Goal: Information Seeking & Learning: Learn about a topic

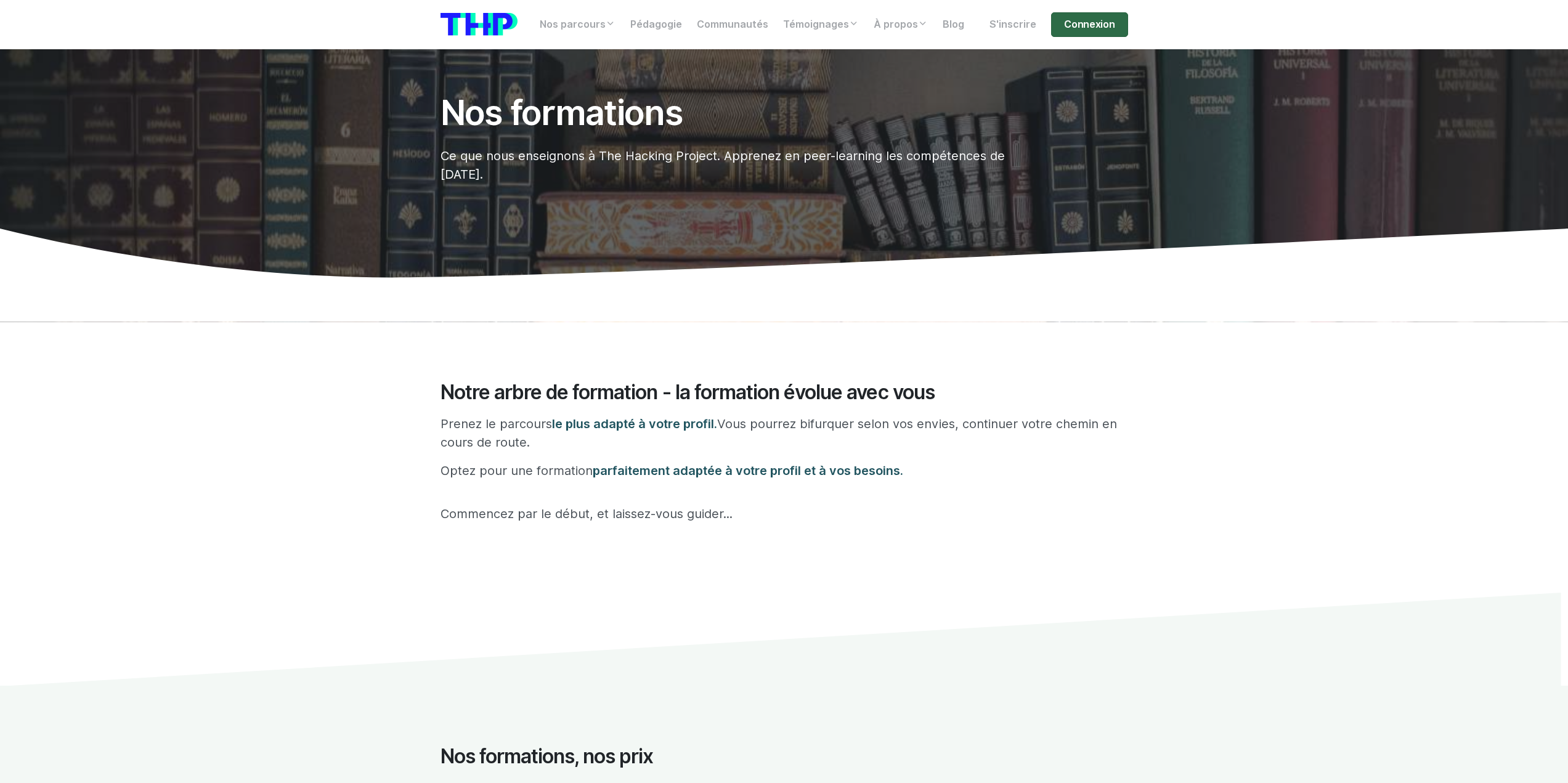
click at [1104, 27] on link "Connexion" at bounding box center [1089, 25] width 76 height 25
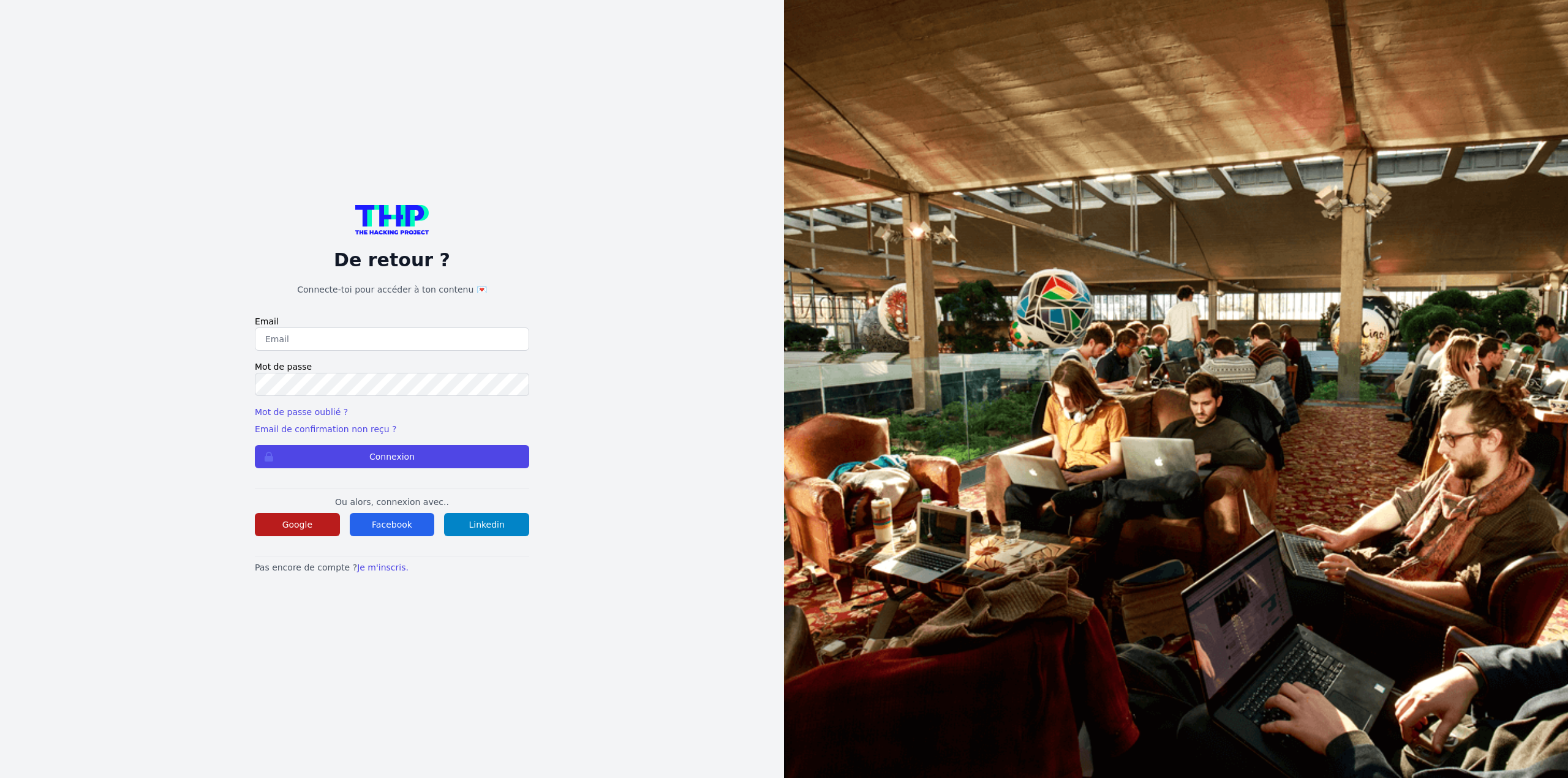
click at [329, 525] on button "Google" at bounding box center [297, 524] width 85 height 23
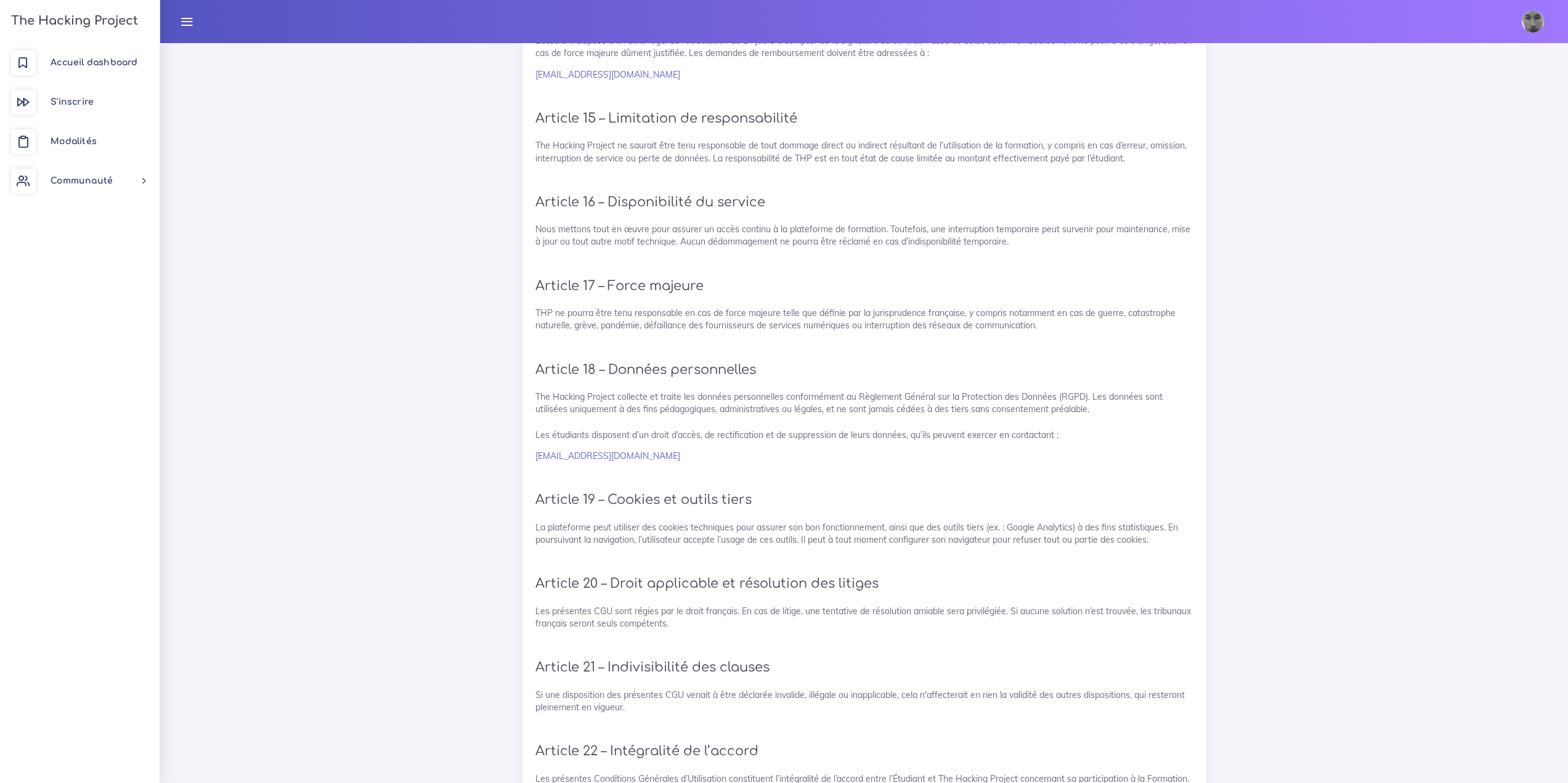
scroll to position [2261, 0]
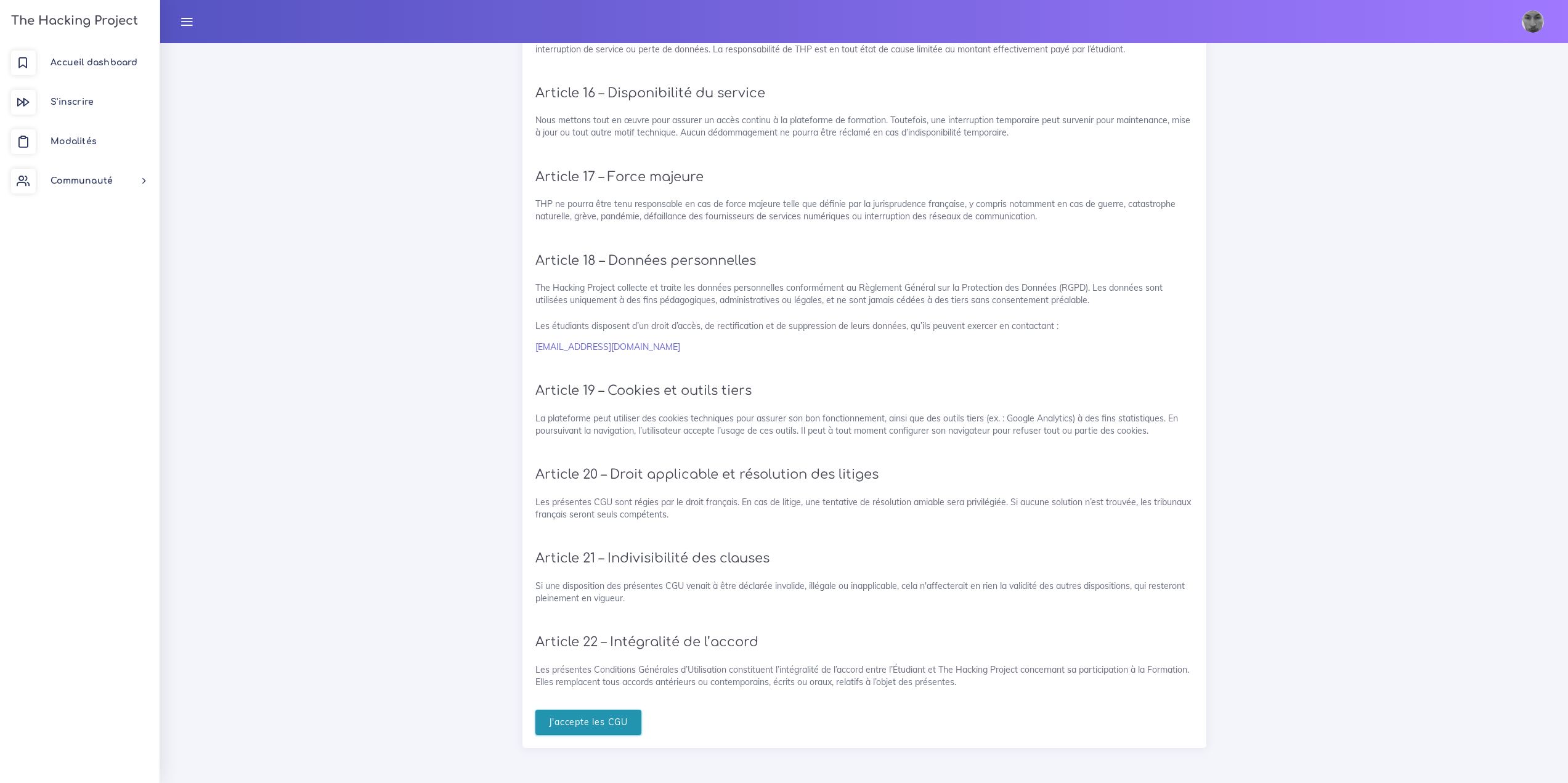
click at [609, 729] on input "J'accepte les CGU" at bounding box center [588, 722] width 107 height 25
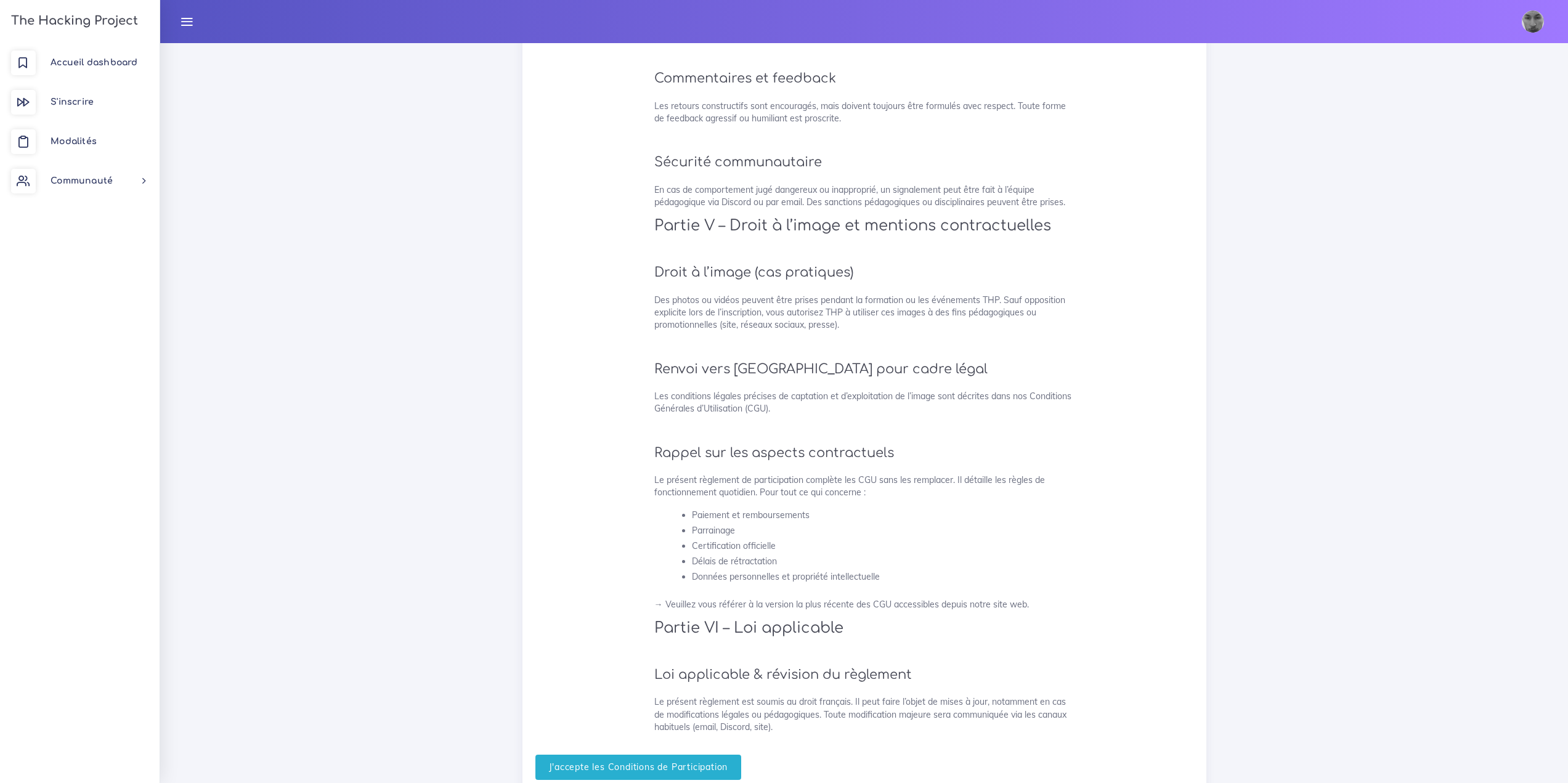
scroll to position [2764, 0]
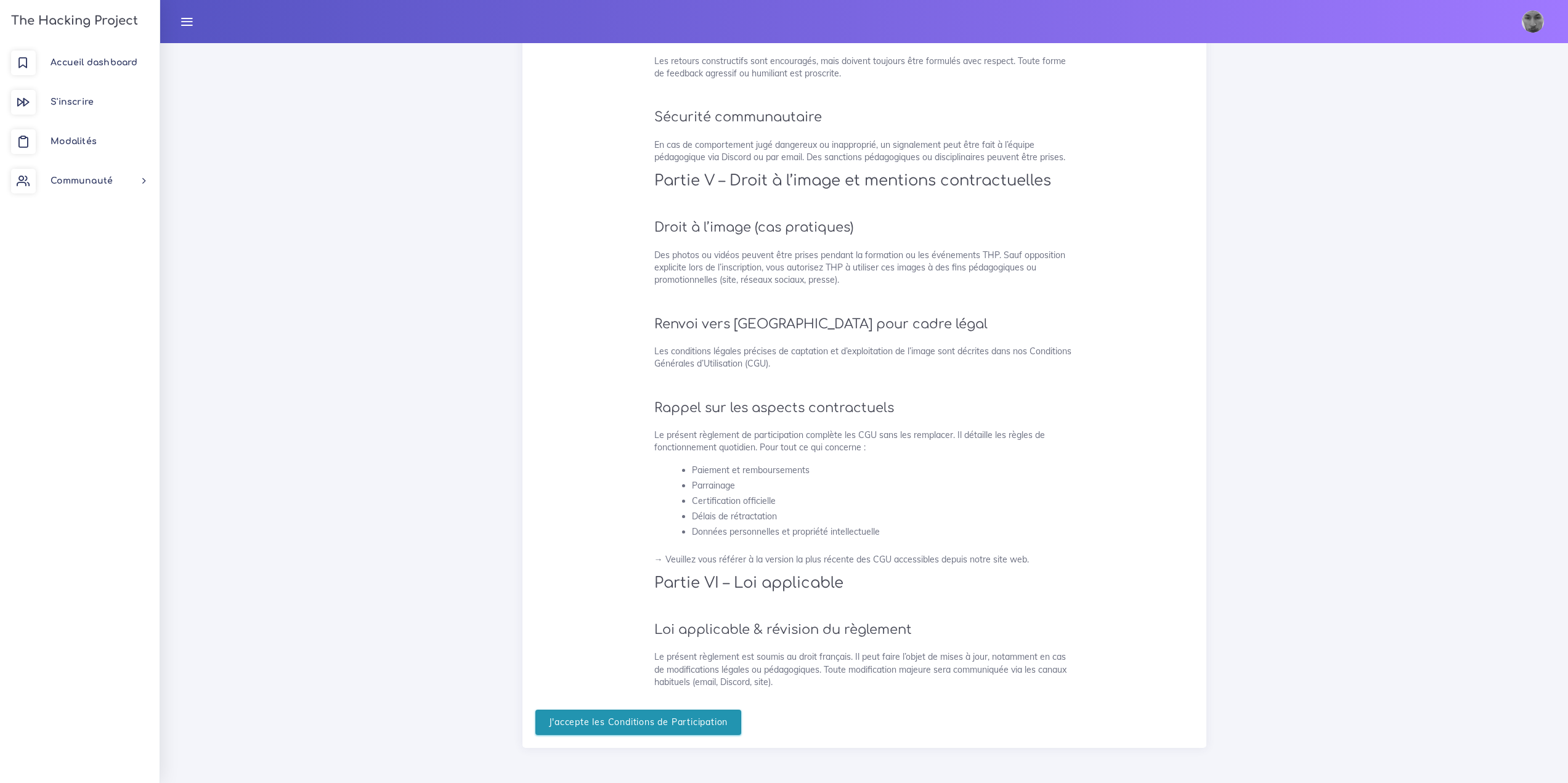
click at [646, 723] on input "J'accepte les Conditions de Participation" at bounding box center [638, 722] width 206 height 25
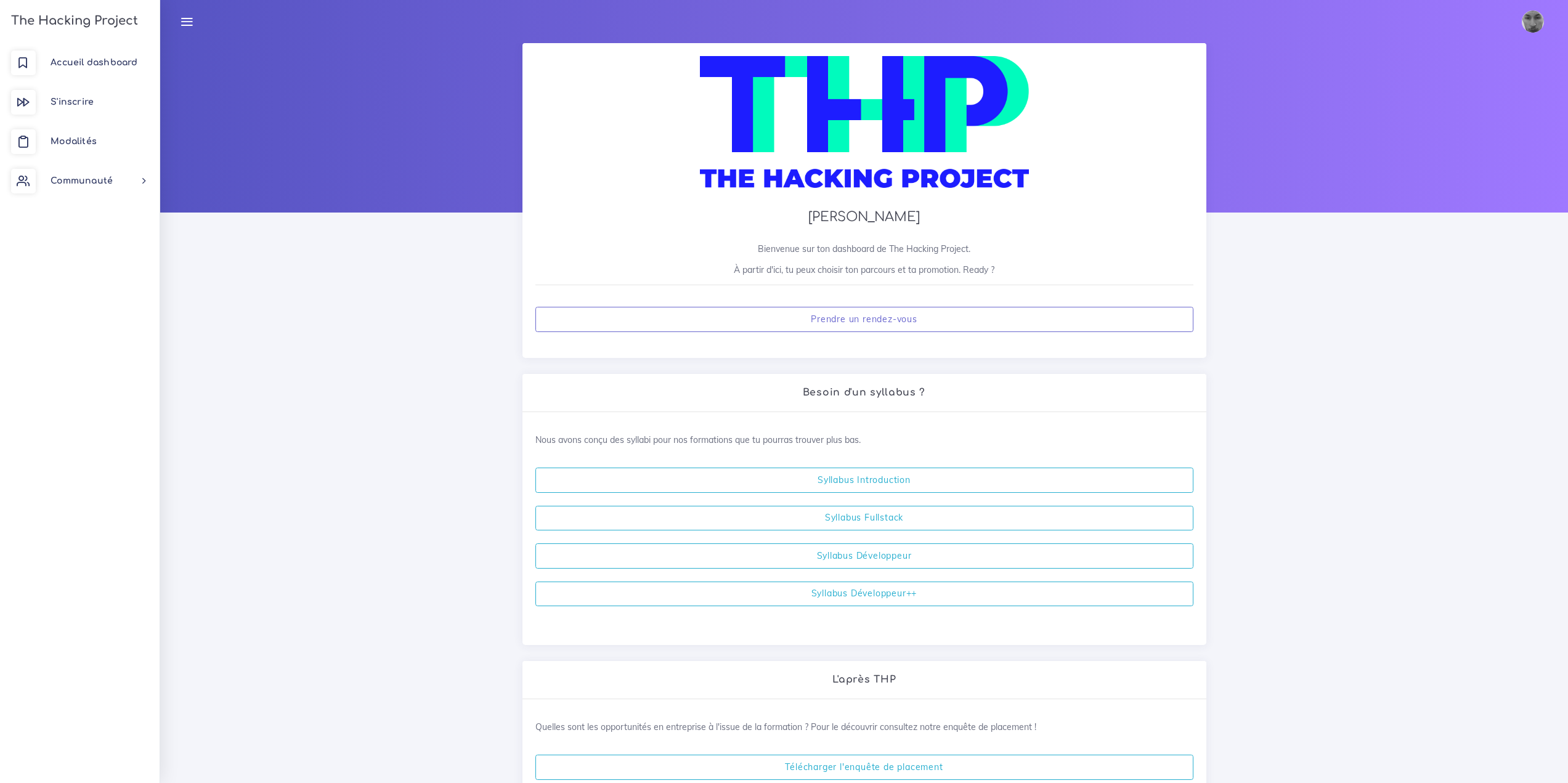
click at [560, 396] on h2 "Besoin d'un syllabus ?" at bounding box center [864, 392] width 658 height 12
click at [396, 385] on div "Bonjour, Adrien Bienvenue sur ton dashboard de The Hacking Project. À partir d'…" at bounding box center [864, 541] width 1407 height 996
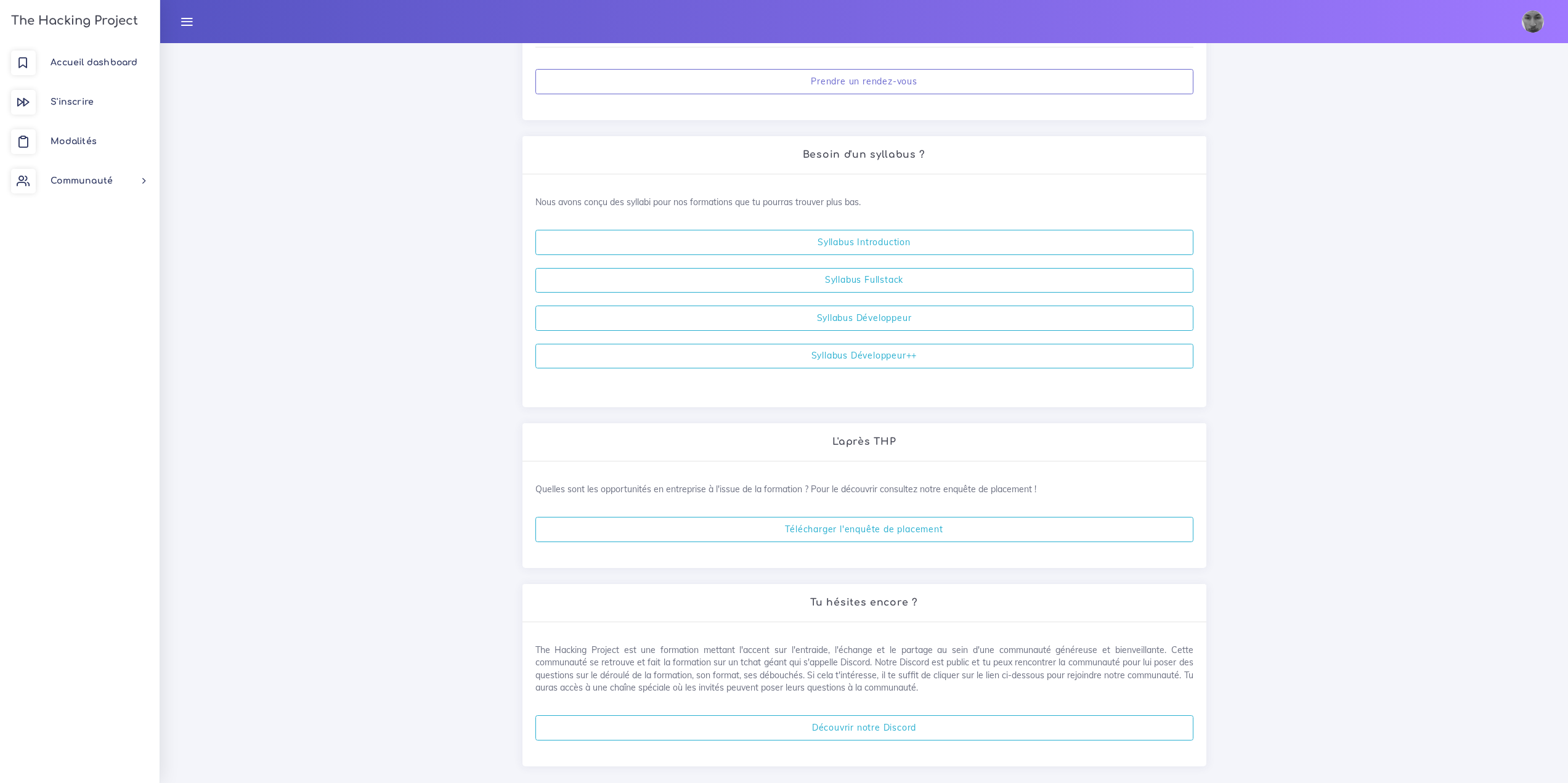
scroll to position [256, 0]
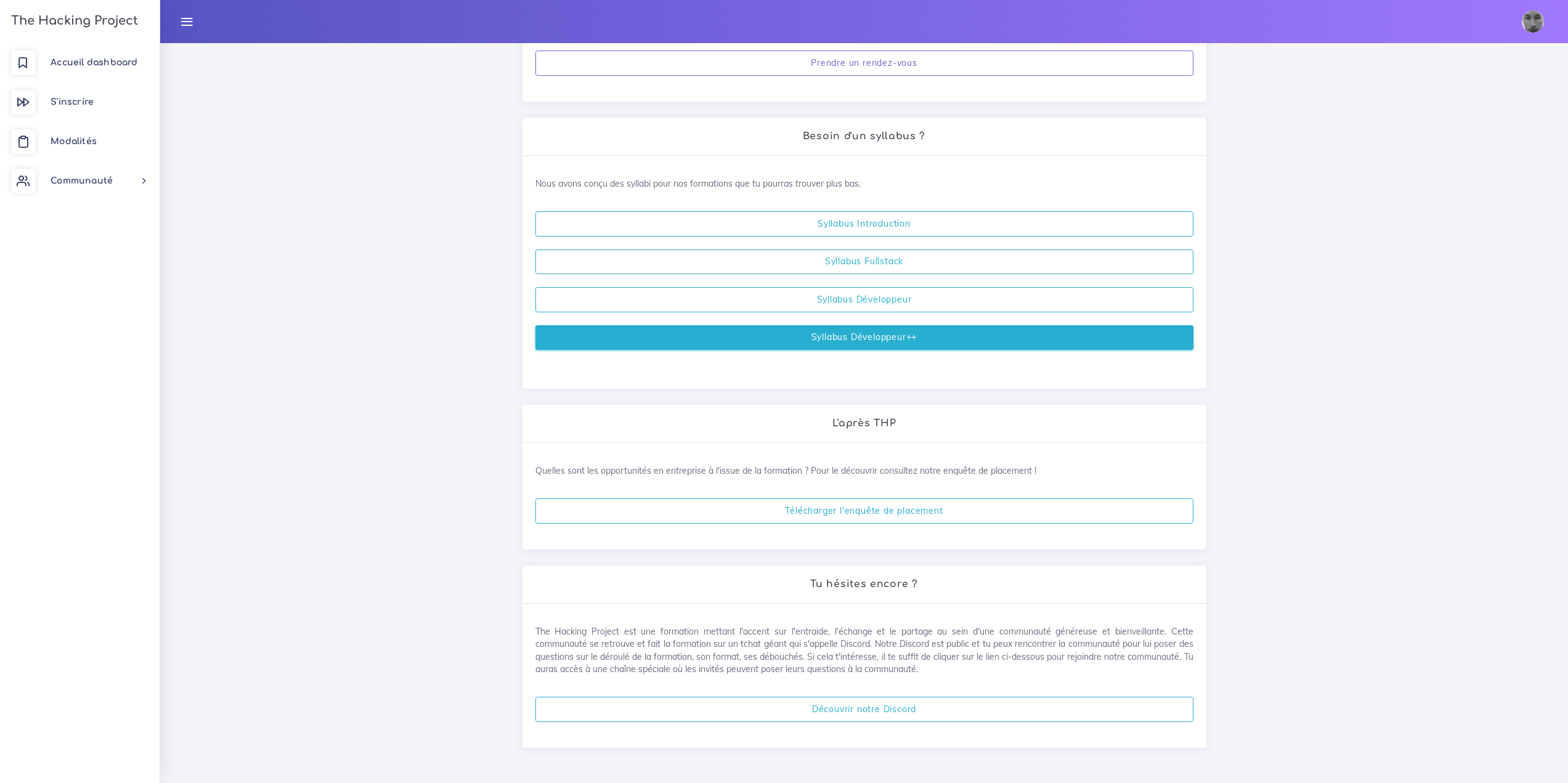
click at [784, 345] on link "Syllabus Développeur++" at bounding box center [864, 338] width 658 height 25
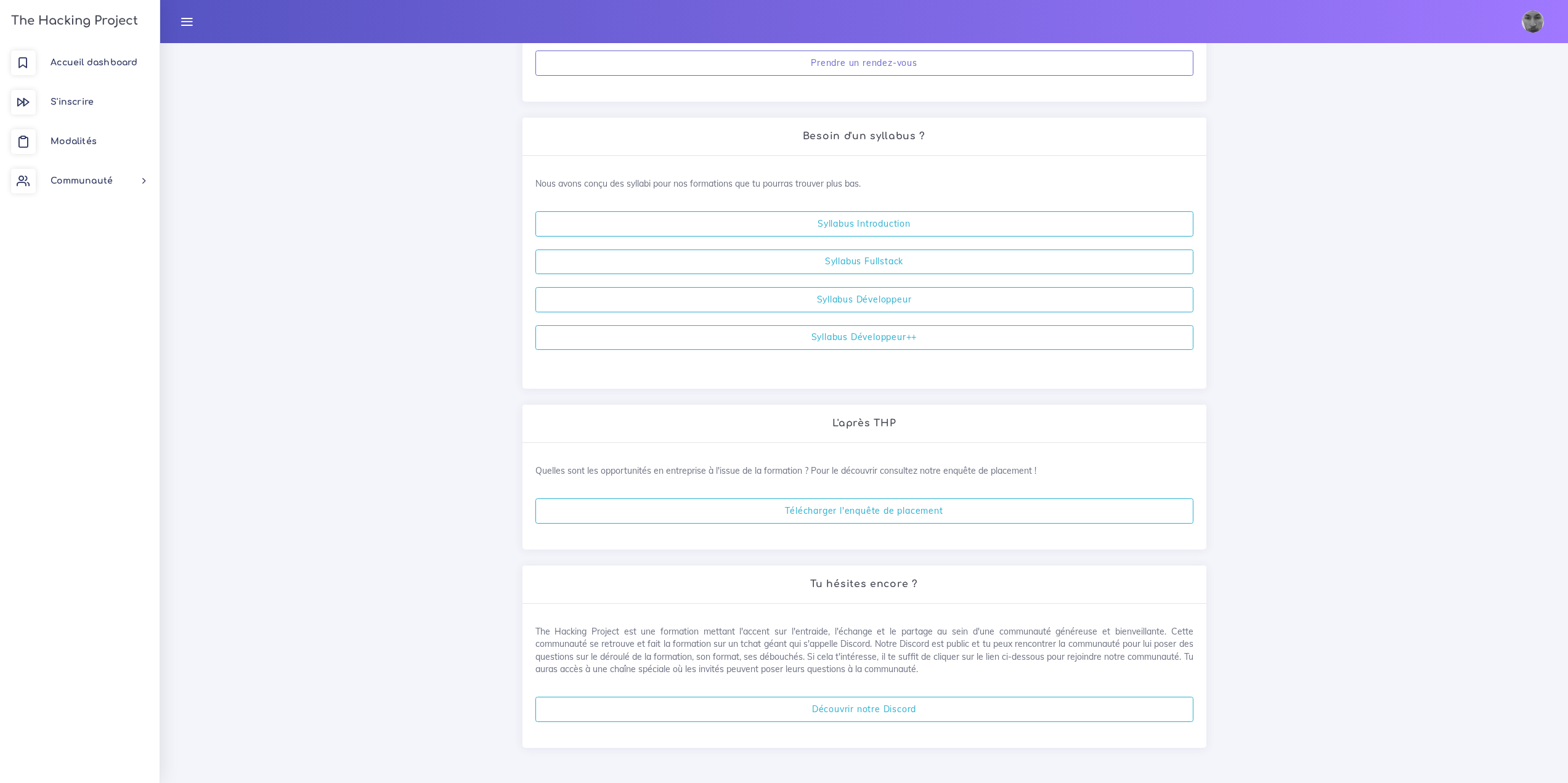
click at [65, 20] on h3 "The Hacking Project" at bounding box center [73, 21] width 131 height 14
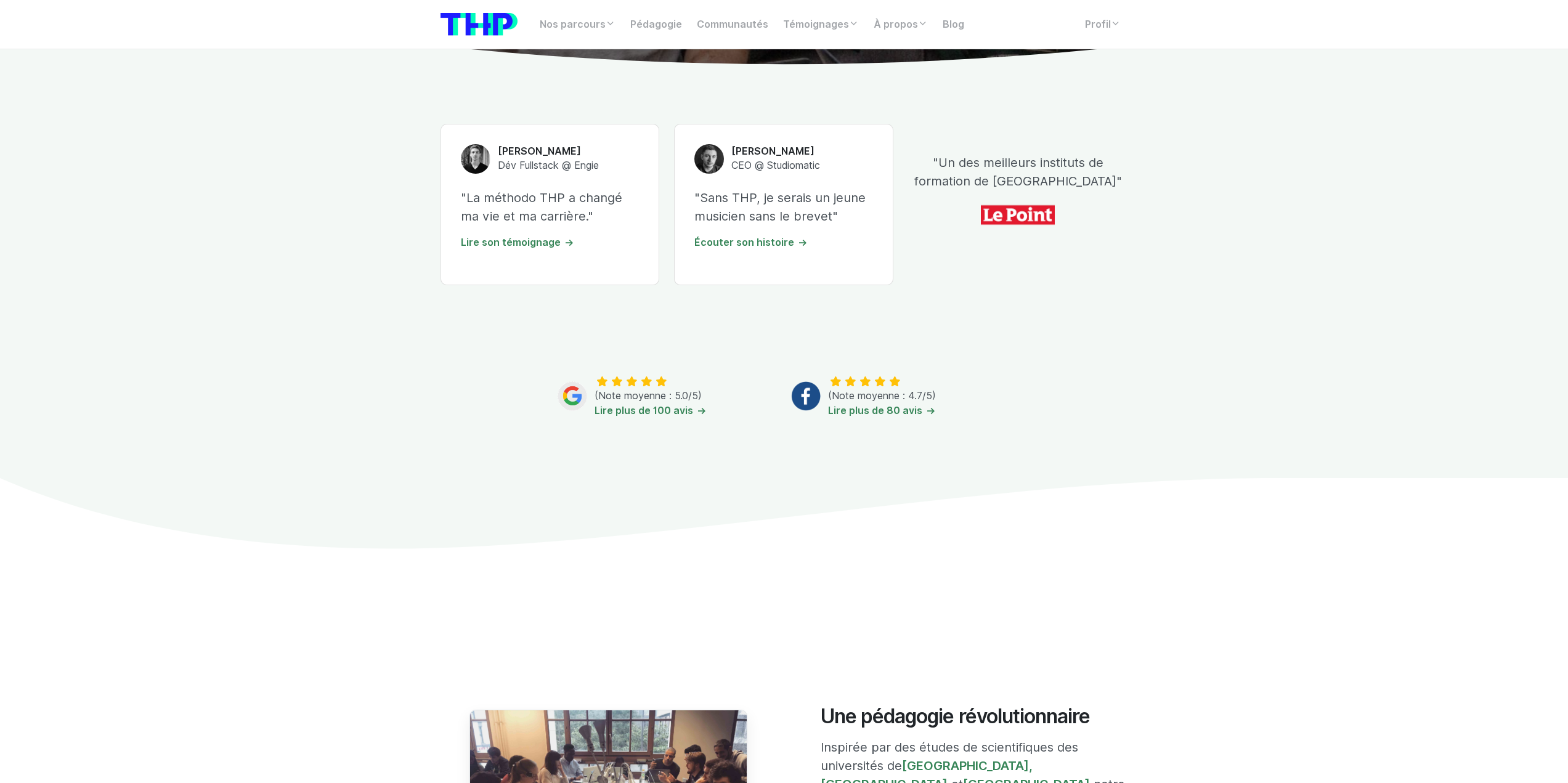
scroll to position [493, 0]
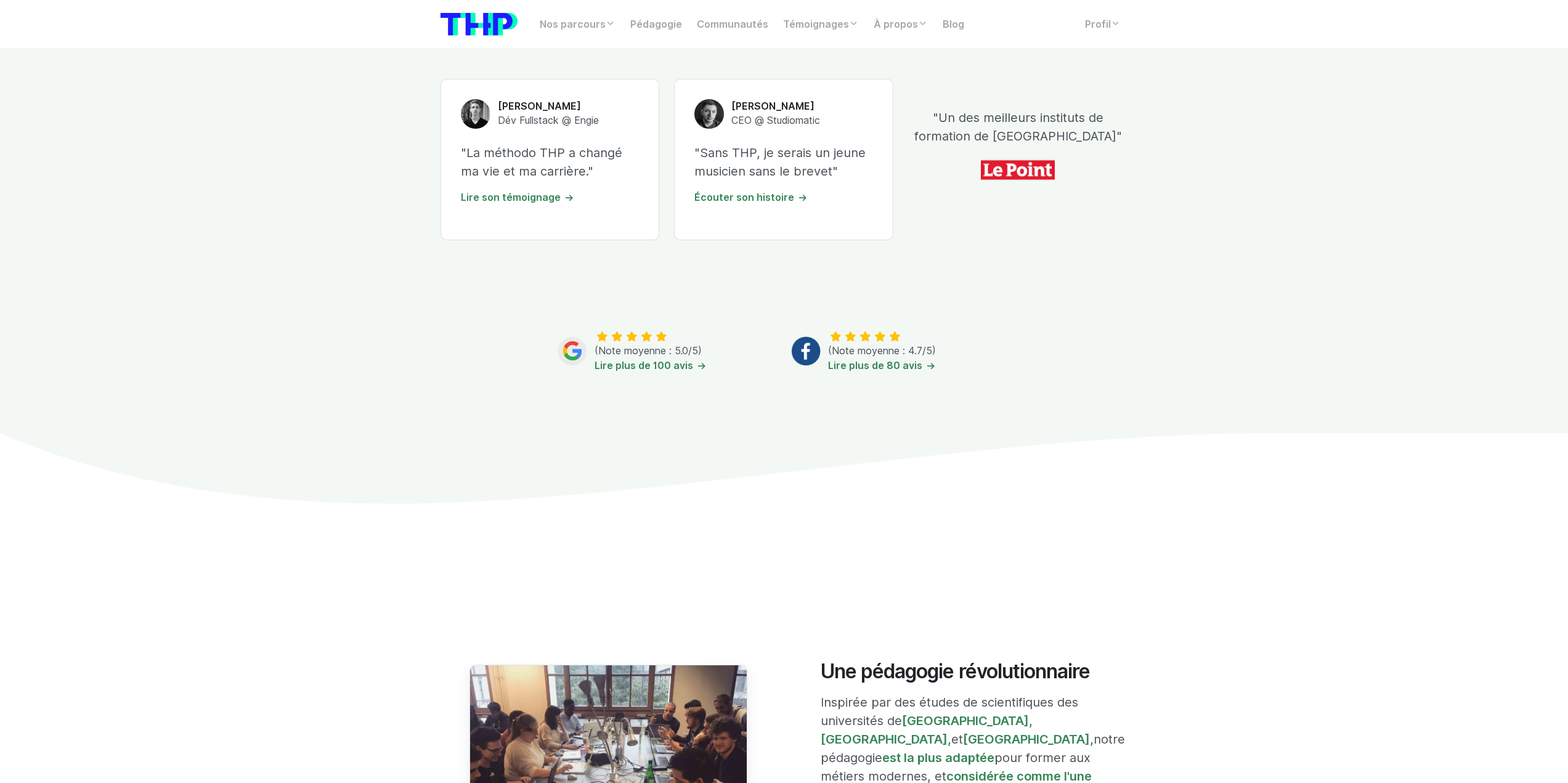
click at [358, 122] on section "Titouan Dessus Dév Fullstack @ Engie "La méthodo THP a changé ma vie et ma carr…" at bounding box center [784, 273] width 1568 height 507
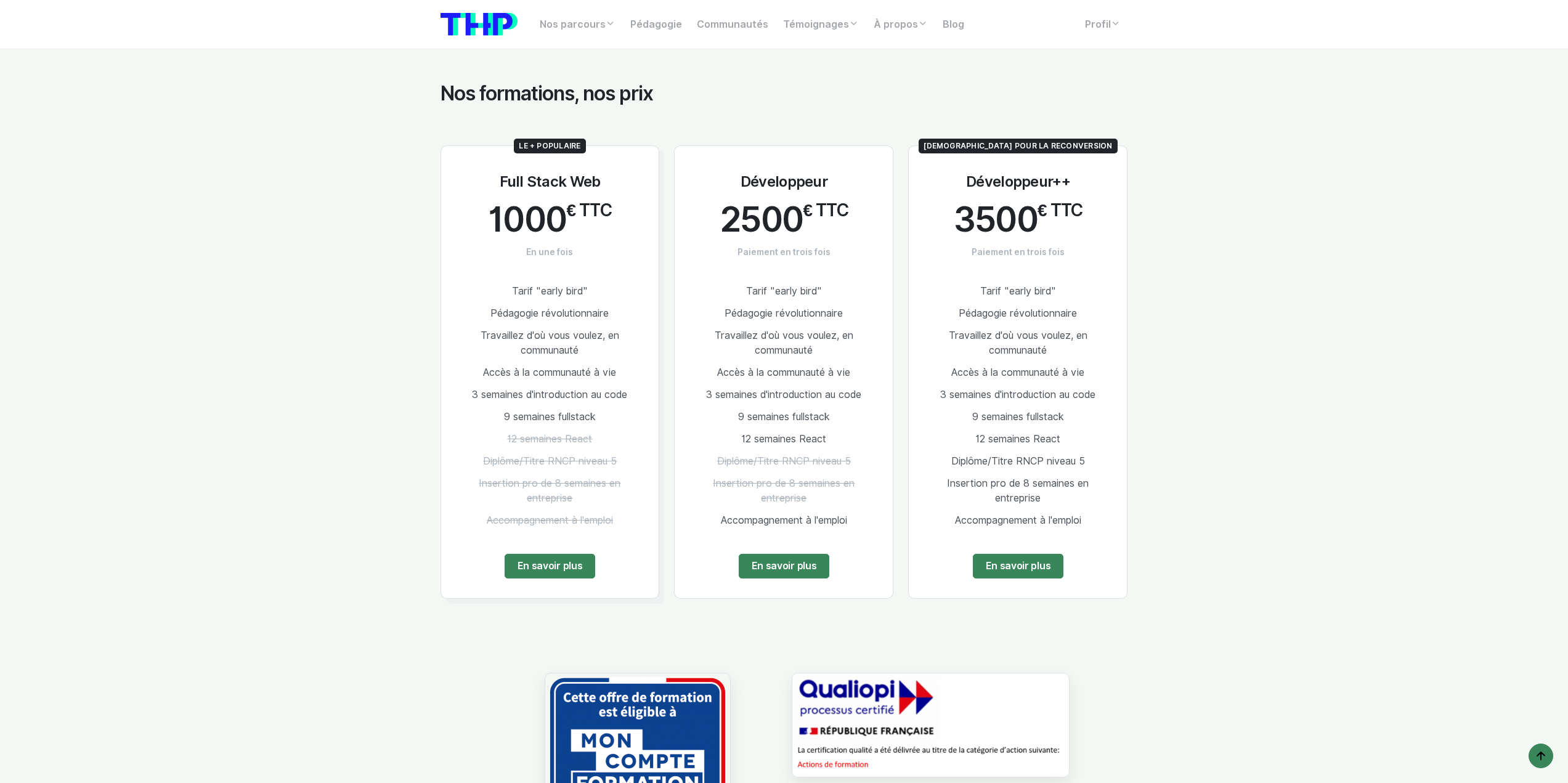
scroll to position [2341, 0]
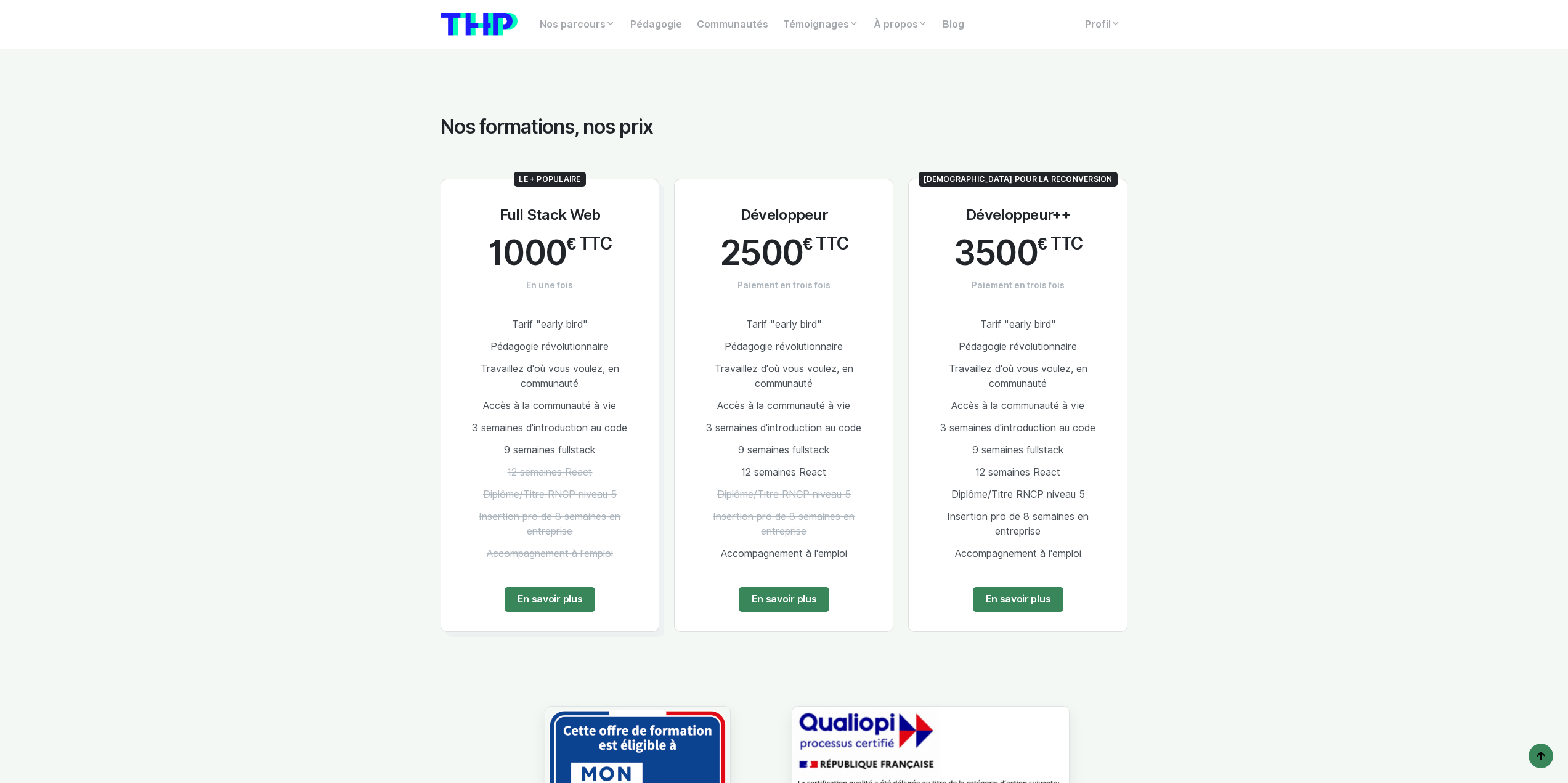
click at [1223, 488] on section "Nos formations, nos prix Le + populaire Full Stack Web 1000 € TTC En une fois T…" at bounding box center [784, 585] width 1568 height 1058
click at [1013, 594] on link "En savoir plus" at bounding box center [1018, 599] width 92 height 25
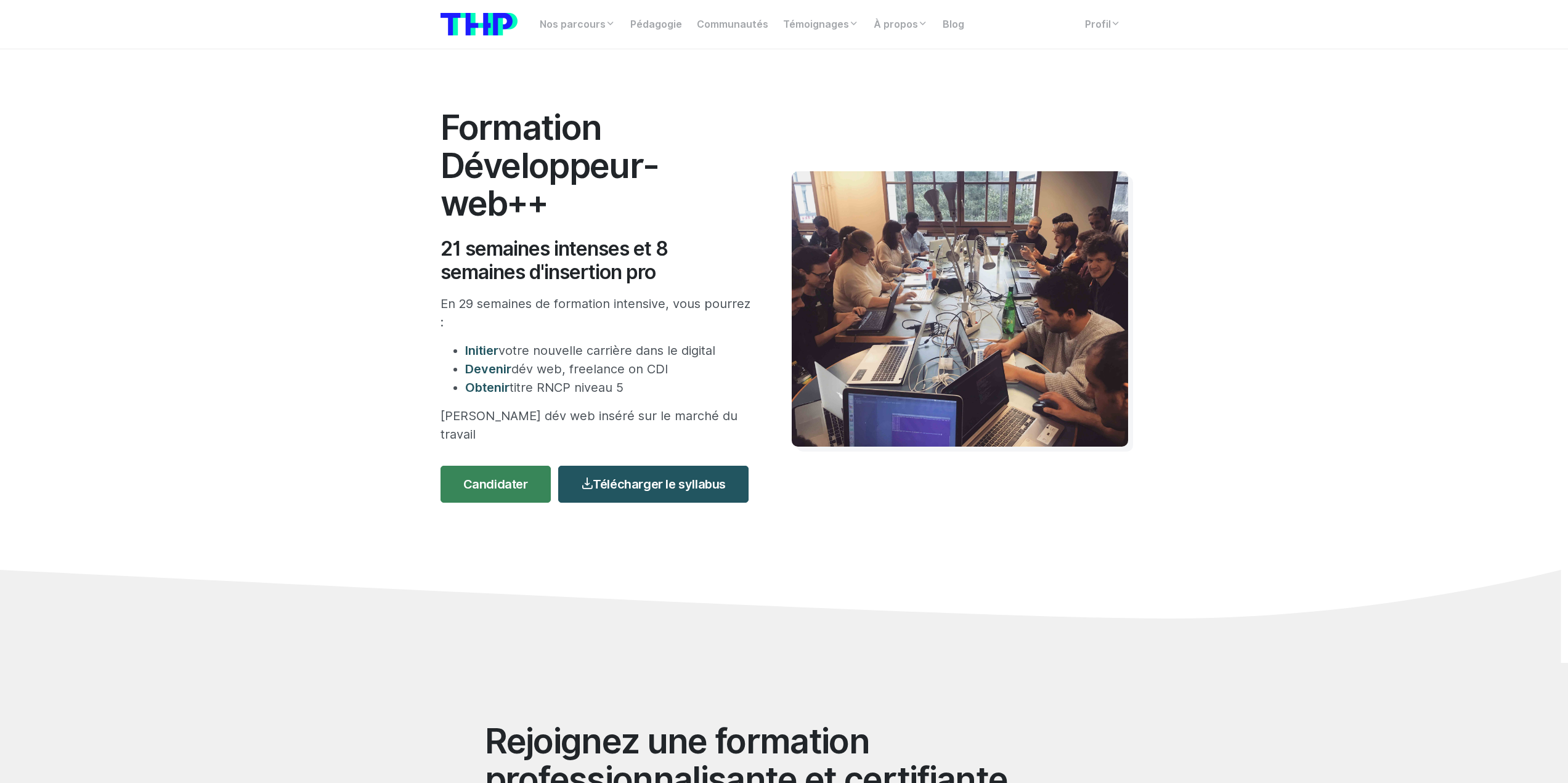
drag, startPoint x: 451, startPoint y: 355, endPoint x: 753, endPoint y: 358, distance: 302.0
click at [753, 358] on ul "Initier votre nouvelle carrière dans le digital Devenir dév web, freelance on C…" at bounding box center [598, 369] width 315 height 55
click at [462, 337] on div "Formation Développeur-web++ 21 semaines intenses et 8 semaines d'insertion pro …" at bounding box center [608, 309] width 351 height 401
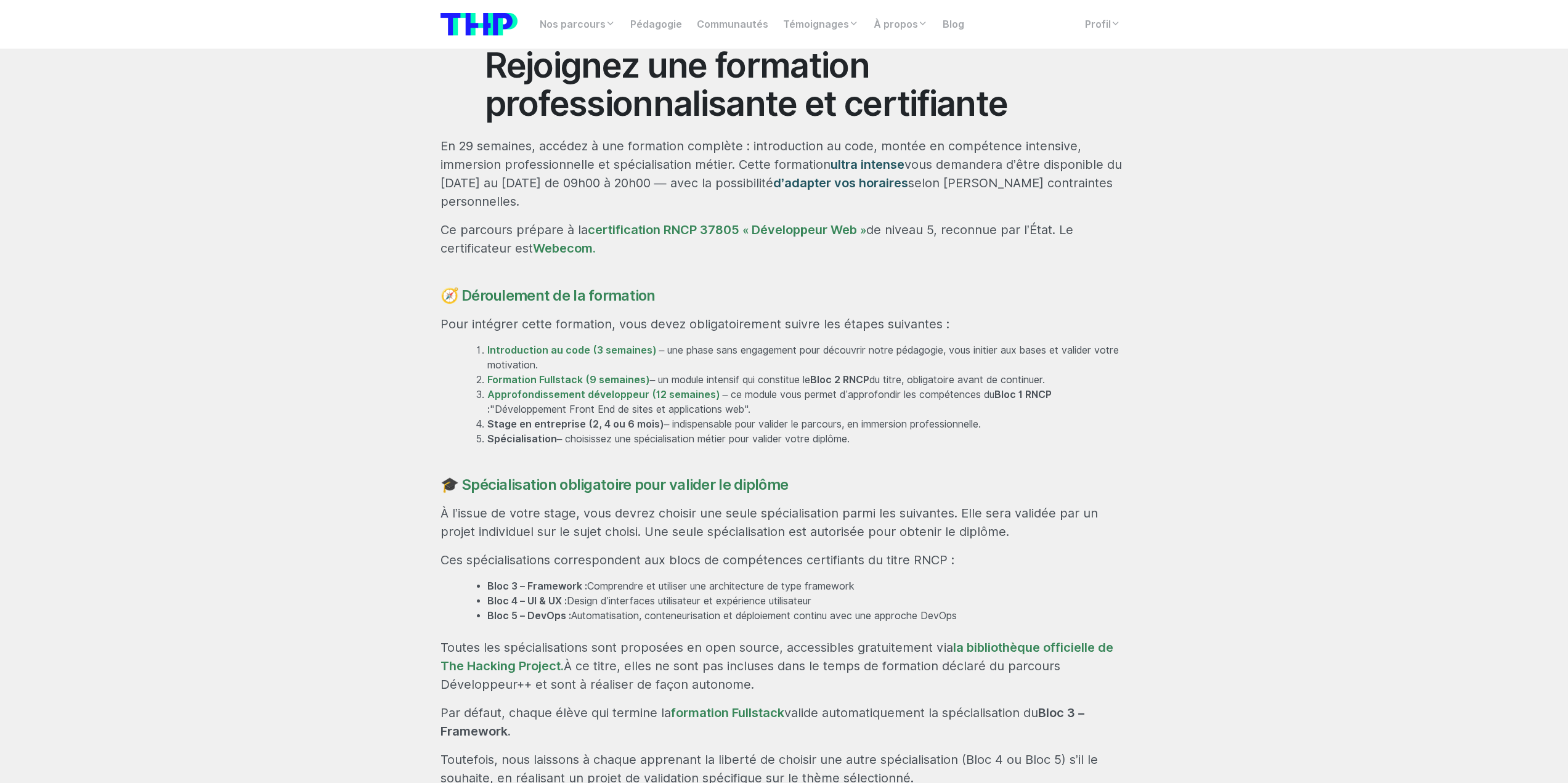
scroll to position [678, 0]
click at [565, 342] on strong "Introduction au code (3 semaines)" at bounding box center [572, 348] width 169 height 12
click at [290, 392] on section "Rejoignez une formation professionnalisante et certifiante En 29 semaines, accé…" at bounding box center [784, 743] width 1568 height 1516
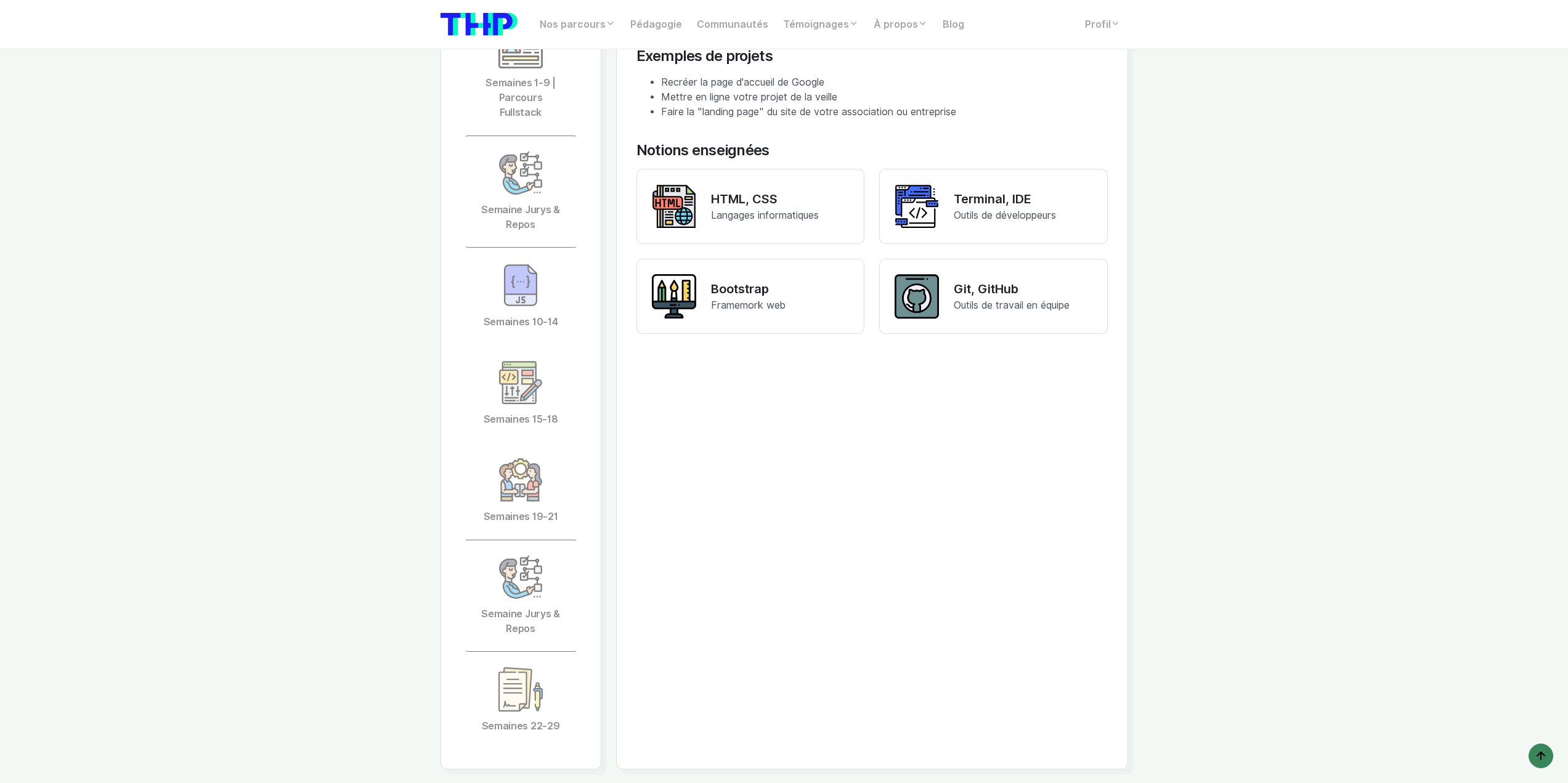
scroll to position [3080, 0]
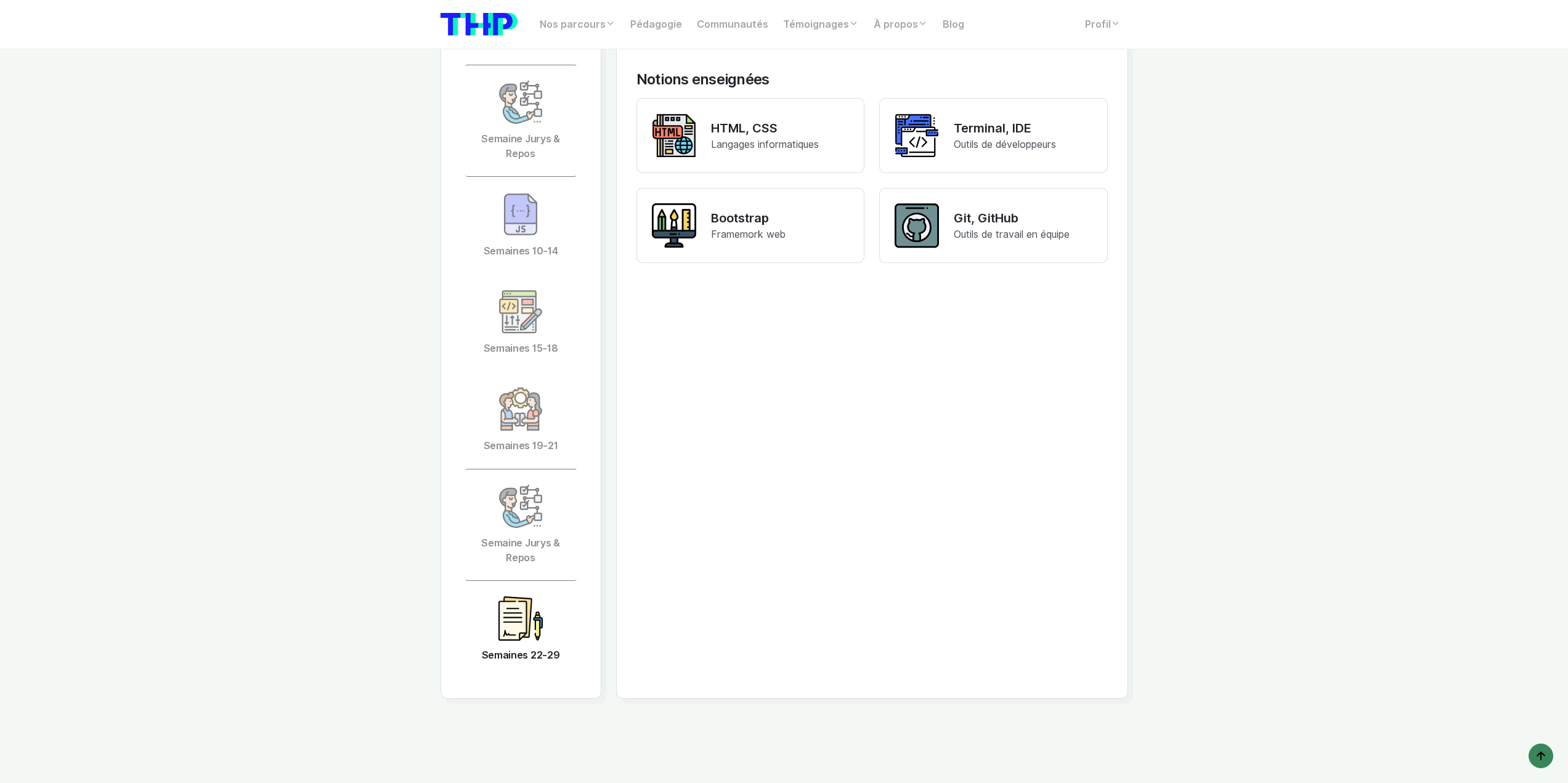
click at [522, 596] on img at bounding box center [521, 618] width 45 height 45
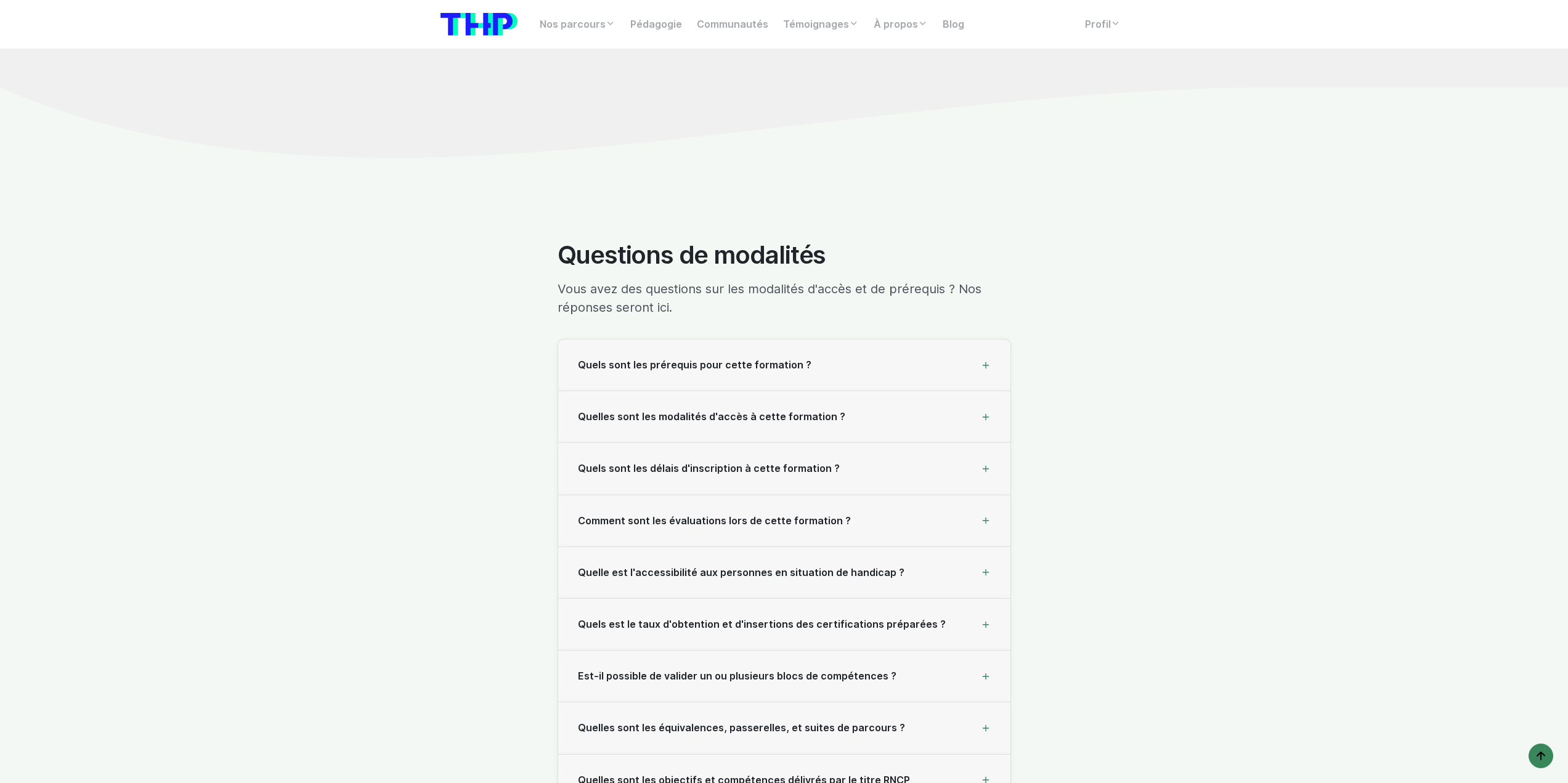
scroll to position [13124, 0]
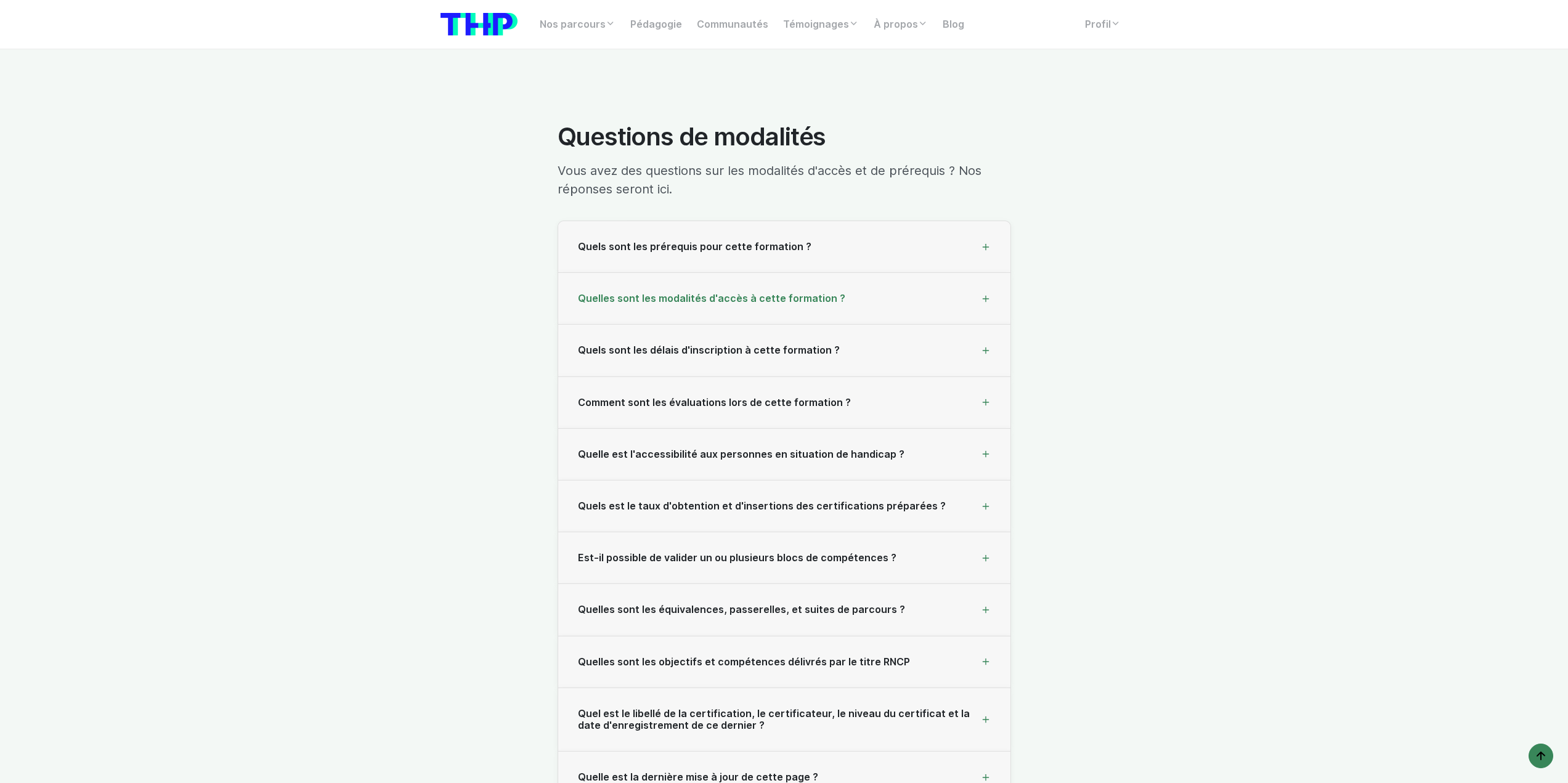
click at [857, 273] on div "Quelles sont les modalités d'accès à cette formation ?" at bounding box center [784, 298] width 452 height 52
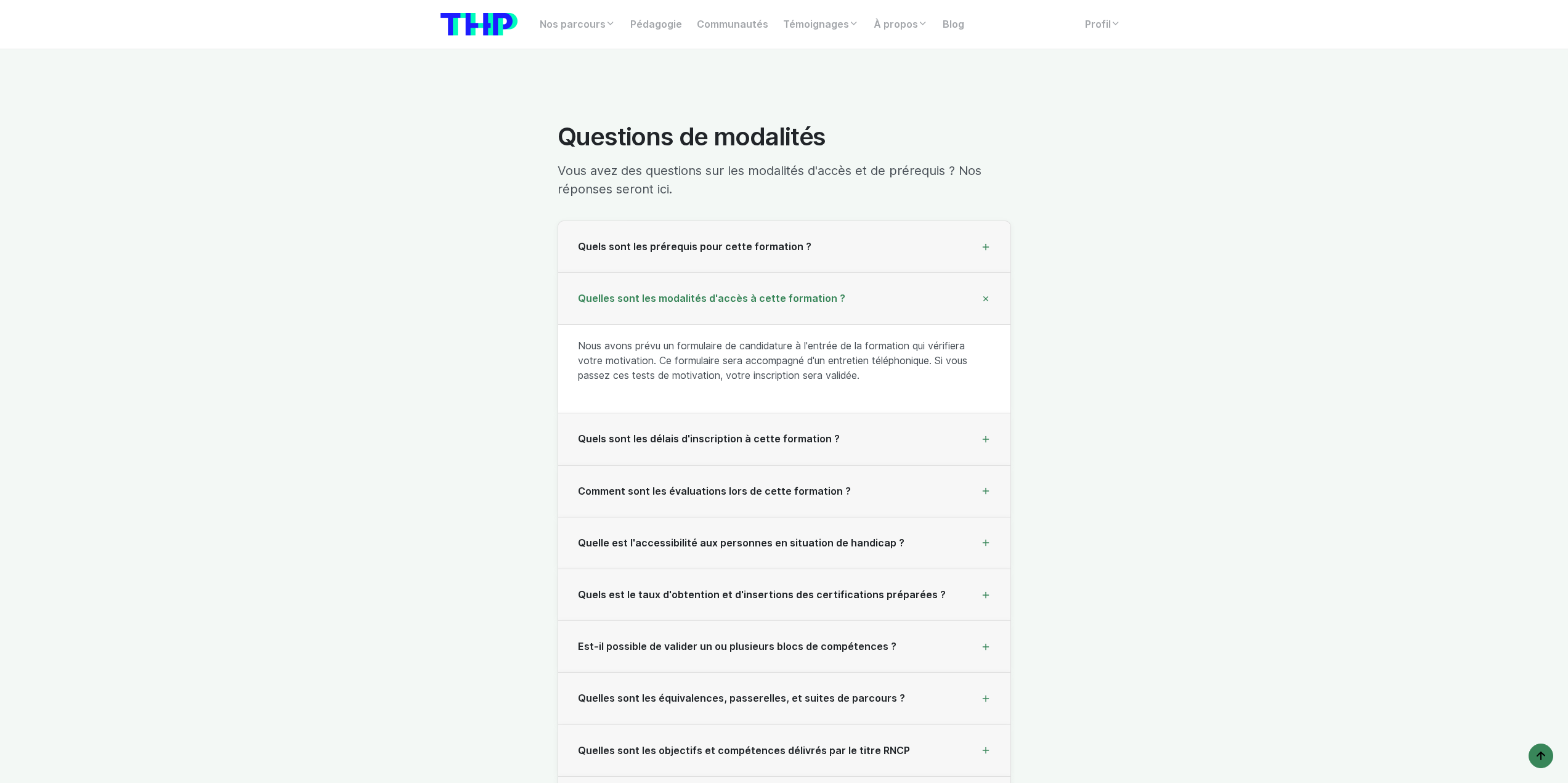
click at [854, 273] on div "Quelles sont les modalités d'accès à cette formation ?" at bounding box center [784, 298] width 452 height 52
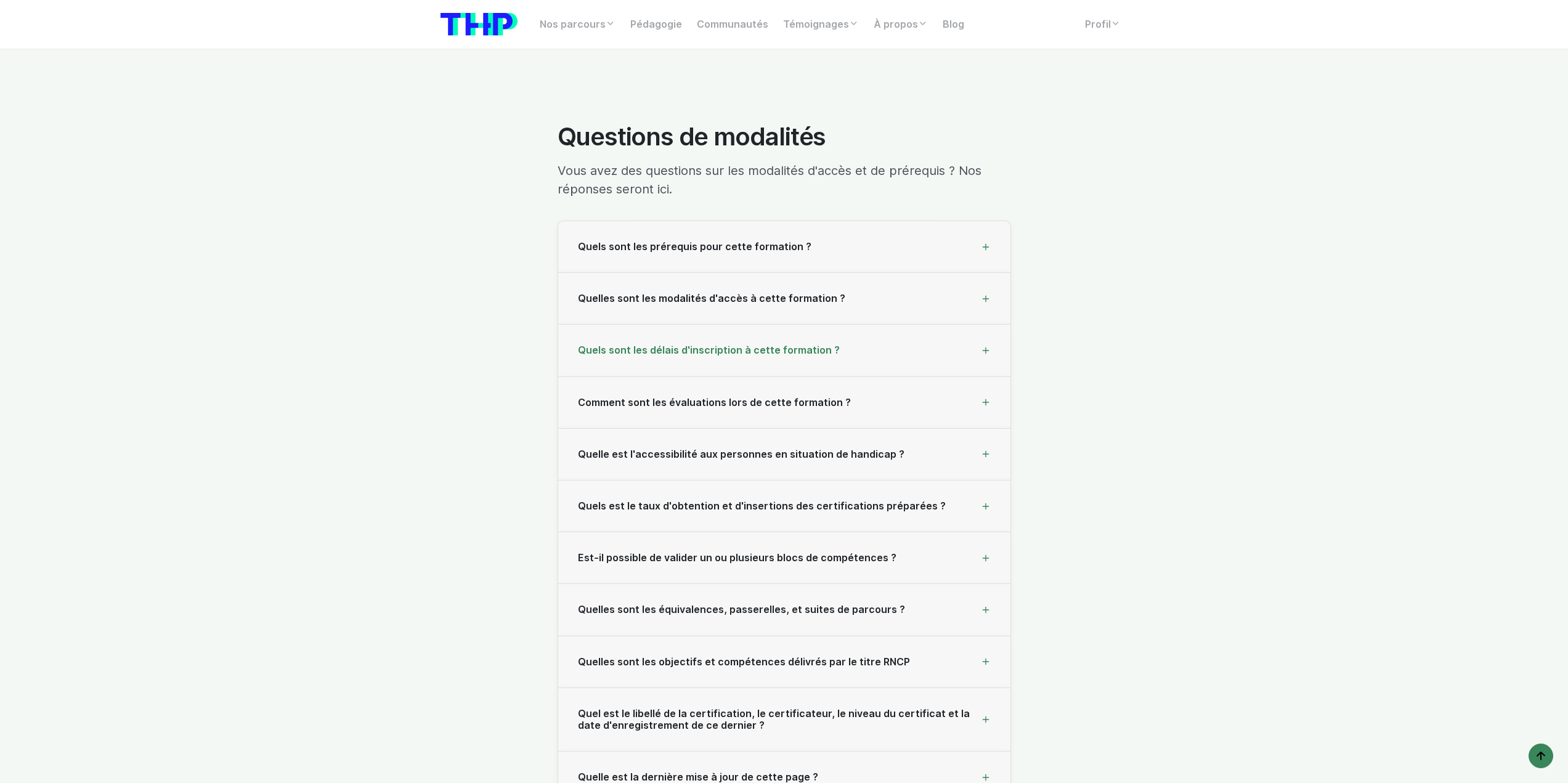
click at [849, 325] on div "Quels sont les délais d'inscription à cette formation ?" at bounding box center [784, 350] width 452 height 52
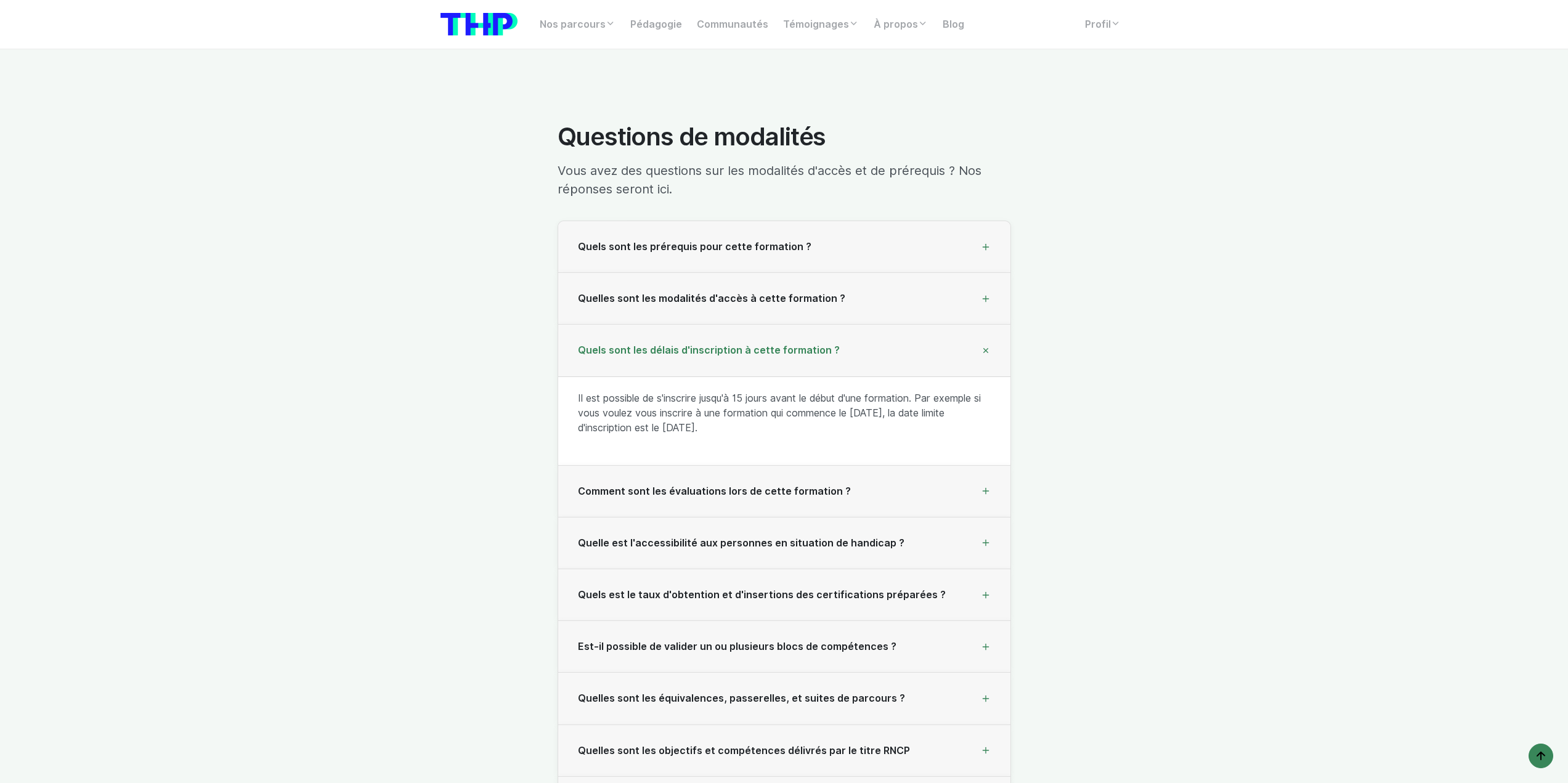
click at [864, 325] on div "Quels sont les délais d'inscription à cette formation ?" at bounding box center [784, 350] width 452 height 52
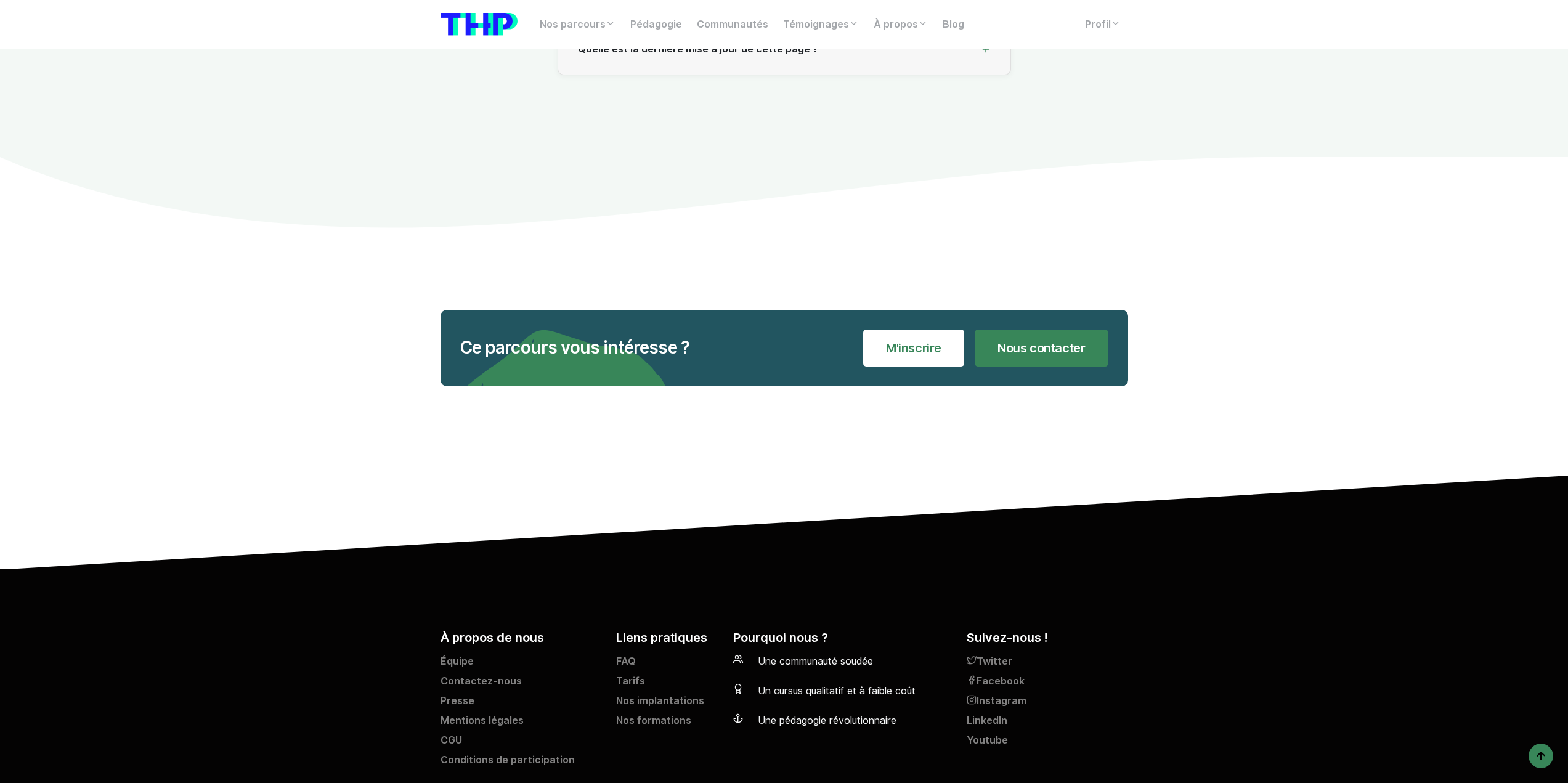
scroll to position [13859, 0]
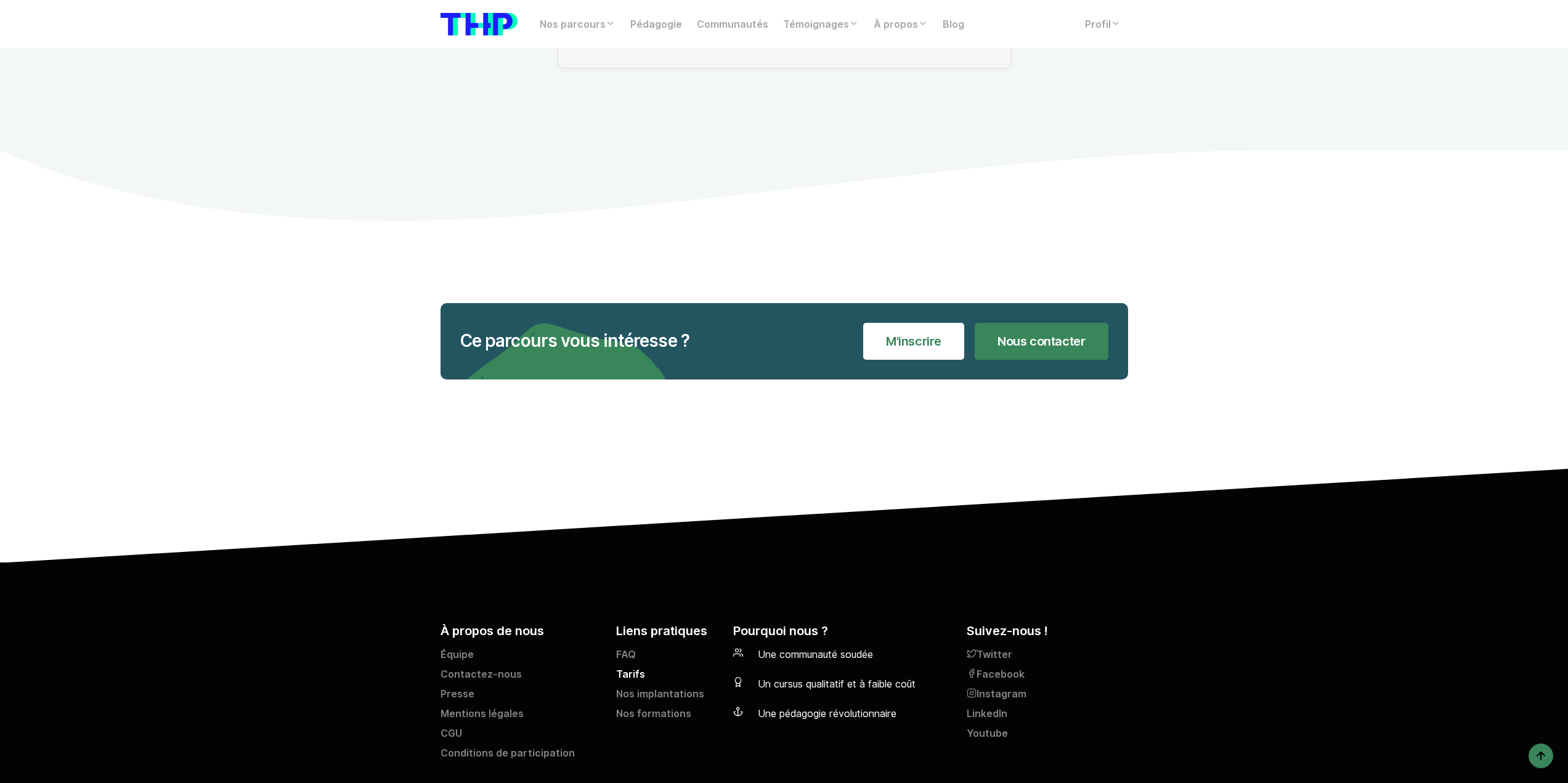
click at [634, 668] on link "Tarifs" at bounding box center [667, 678] width 102 height 20
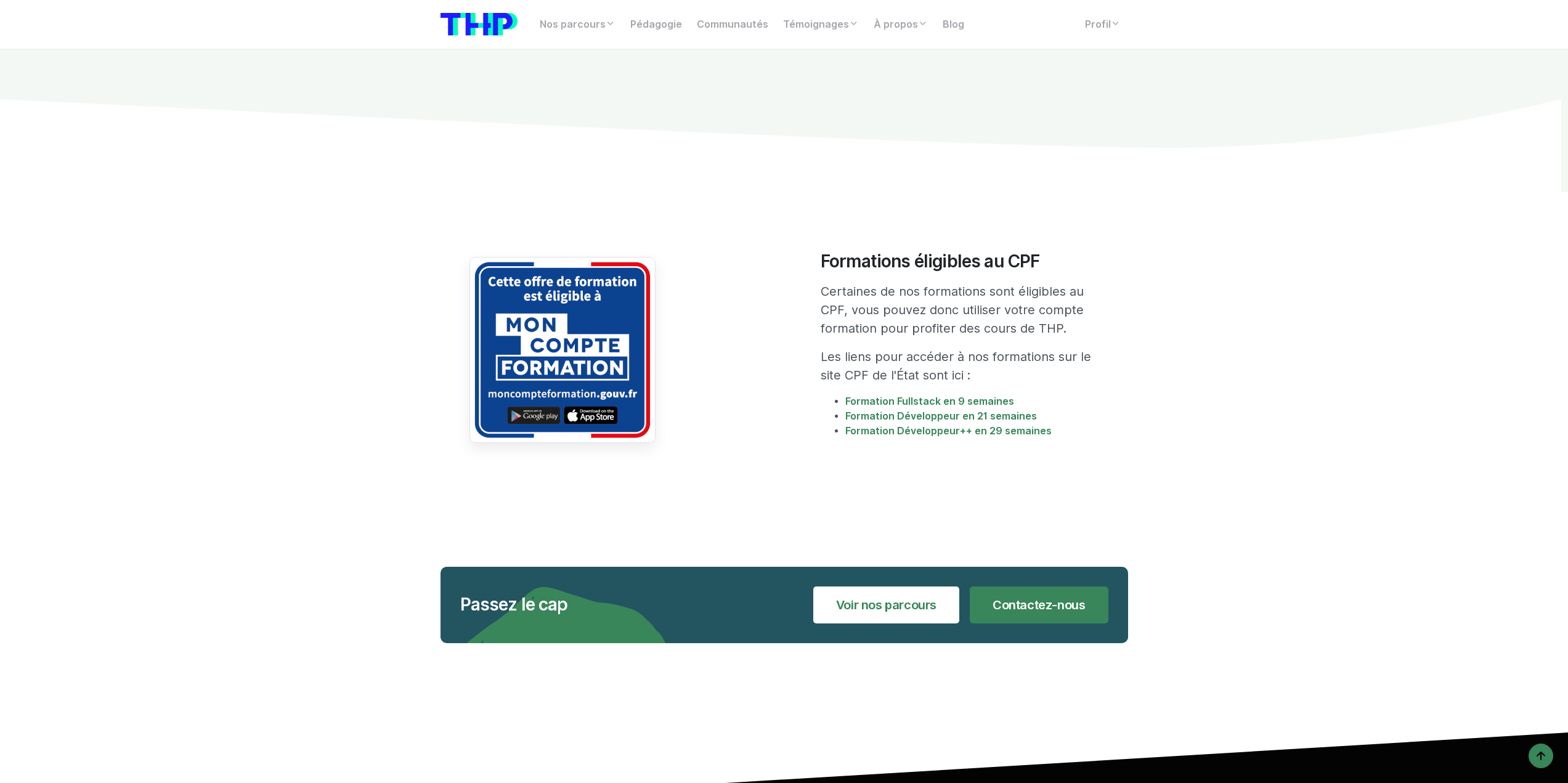
scroll to position [2036, 0]
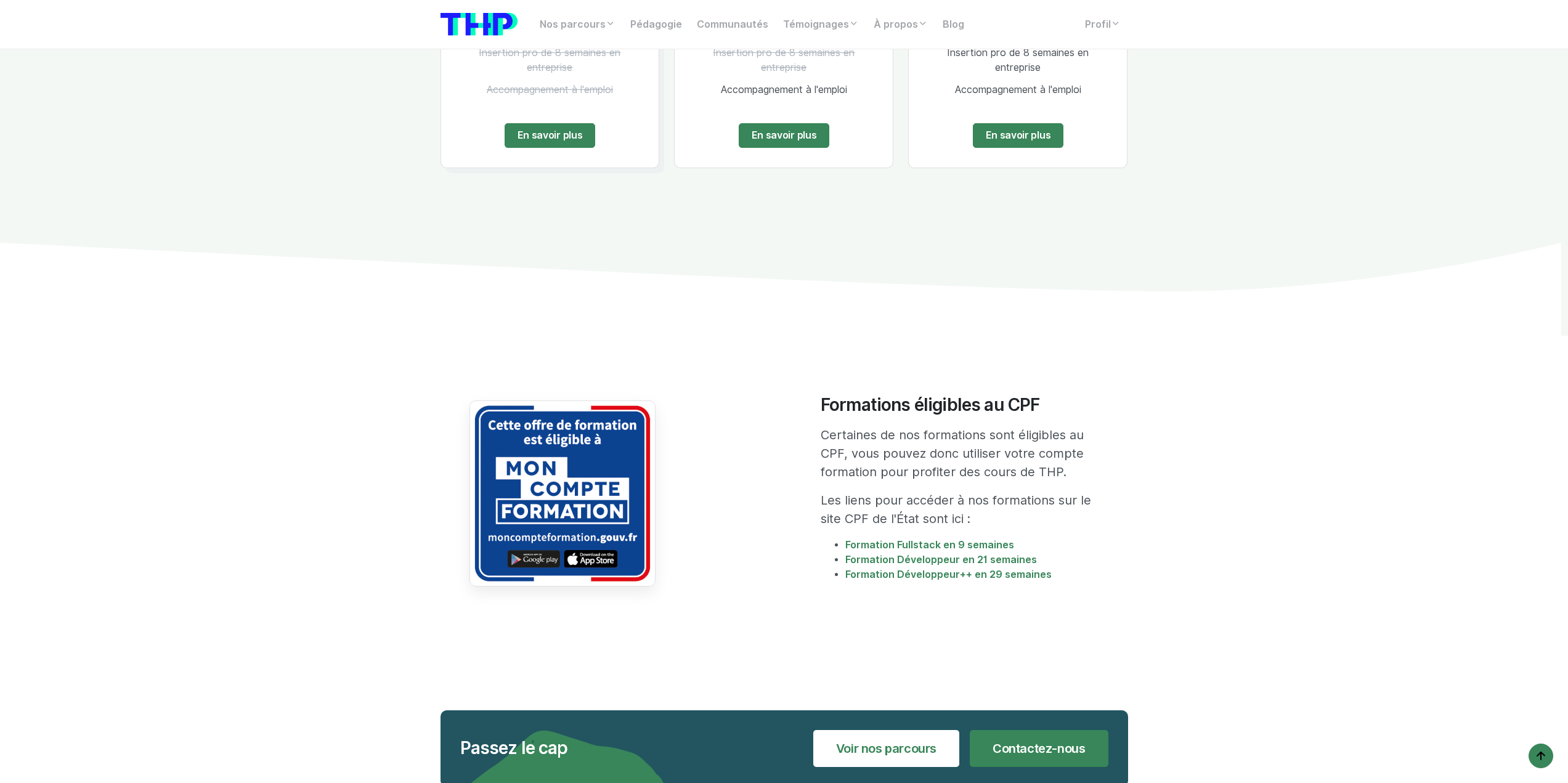
click at [586, 458] on img at bounding box center [562, 494] width 186 height 186
drag, startPoint x: 924, startPoint y: 435, endPoint x: 844, endPoint y: 424, distance: 80.8
click at [924, 435] on p "Certaines de nos formations sont éligibles au CPF, vous pouvez donc utiliser vo…" at bounding box center [959, 454] width 278 height 55
